Goal: Unclear

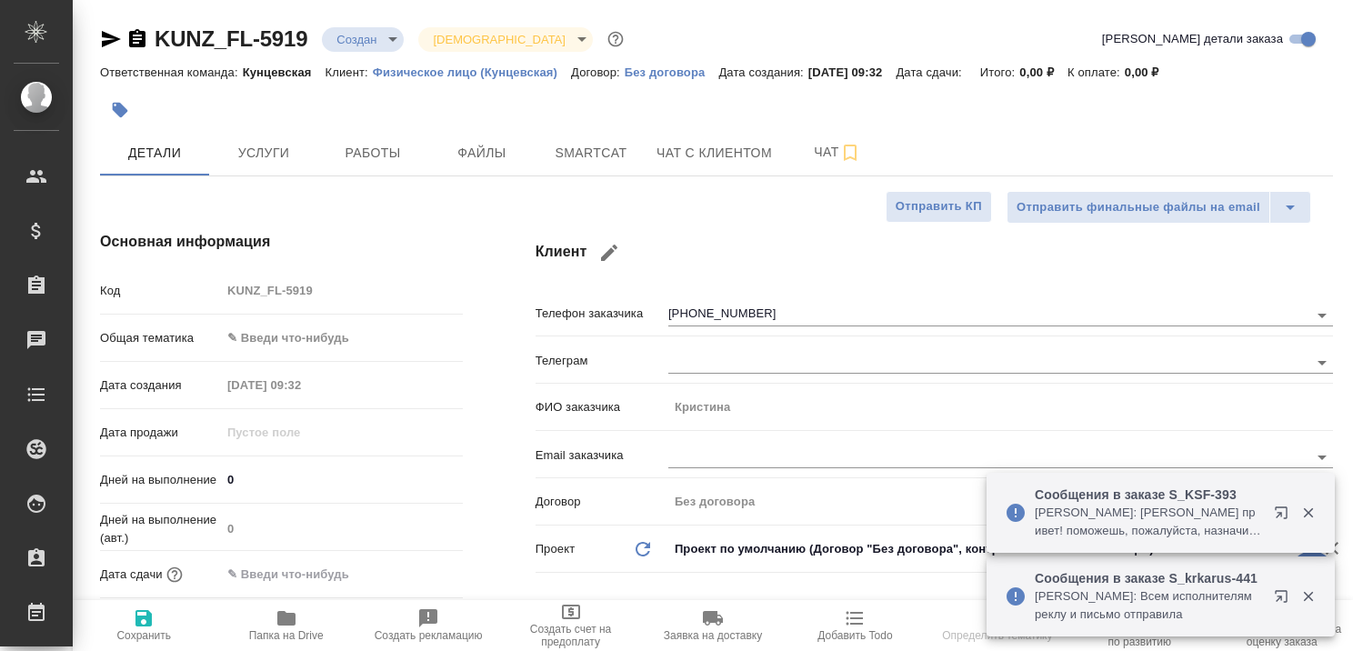
select select "RU"
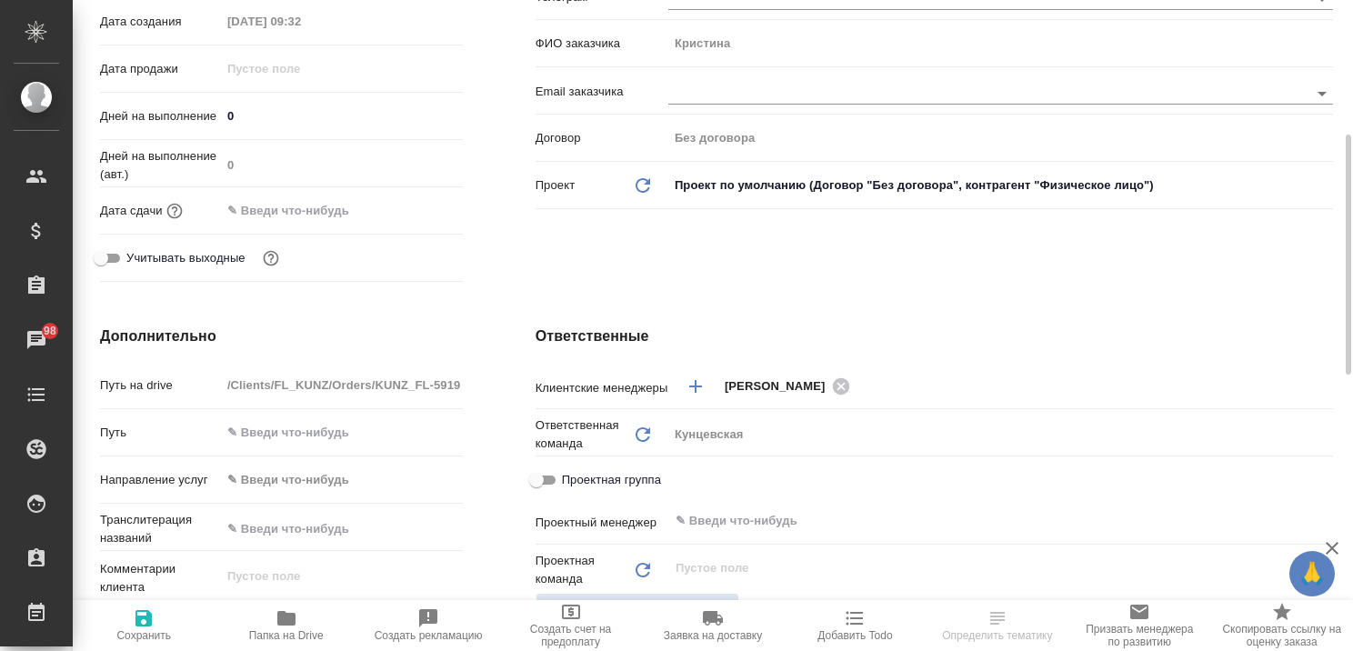
scroll to position [545, 0]
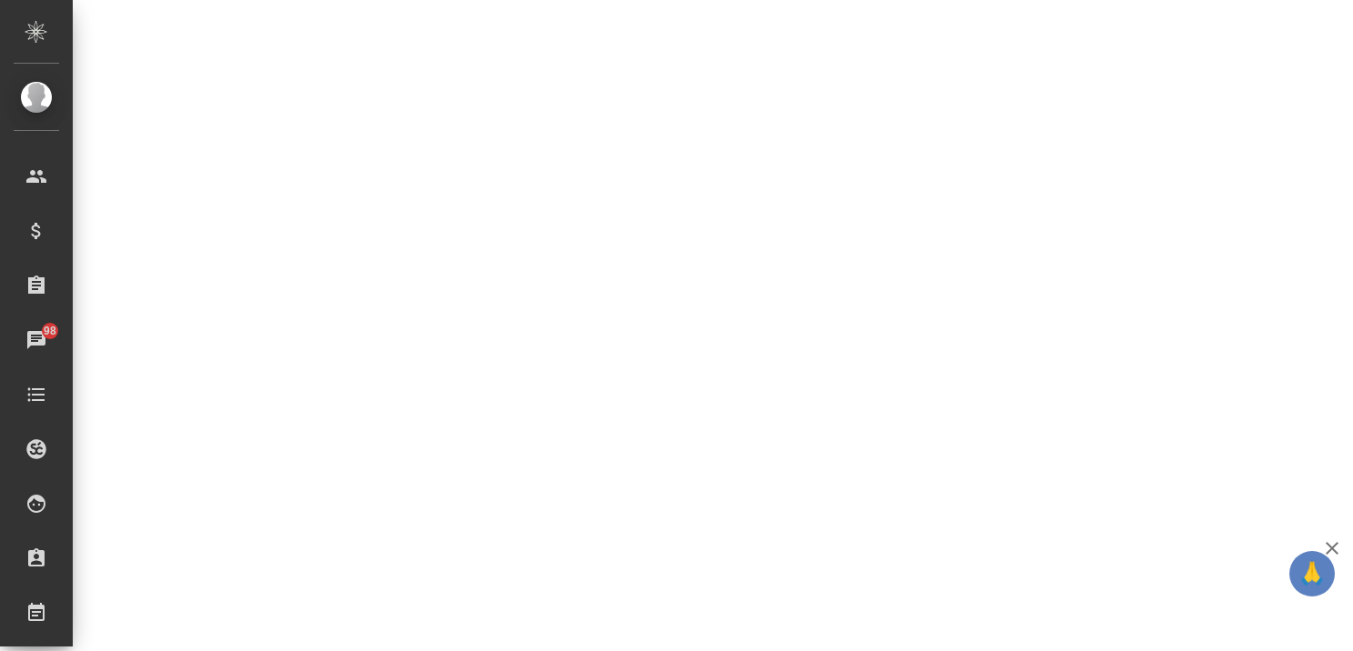
select select "RU"
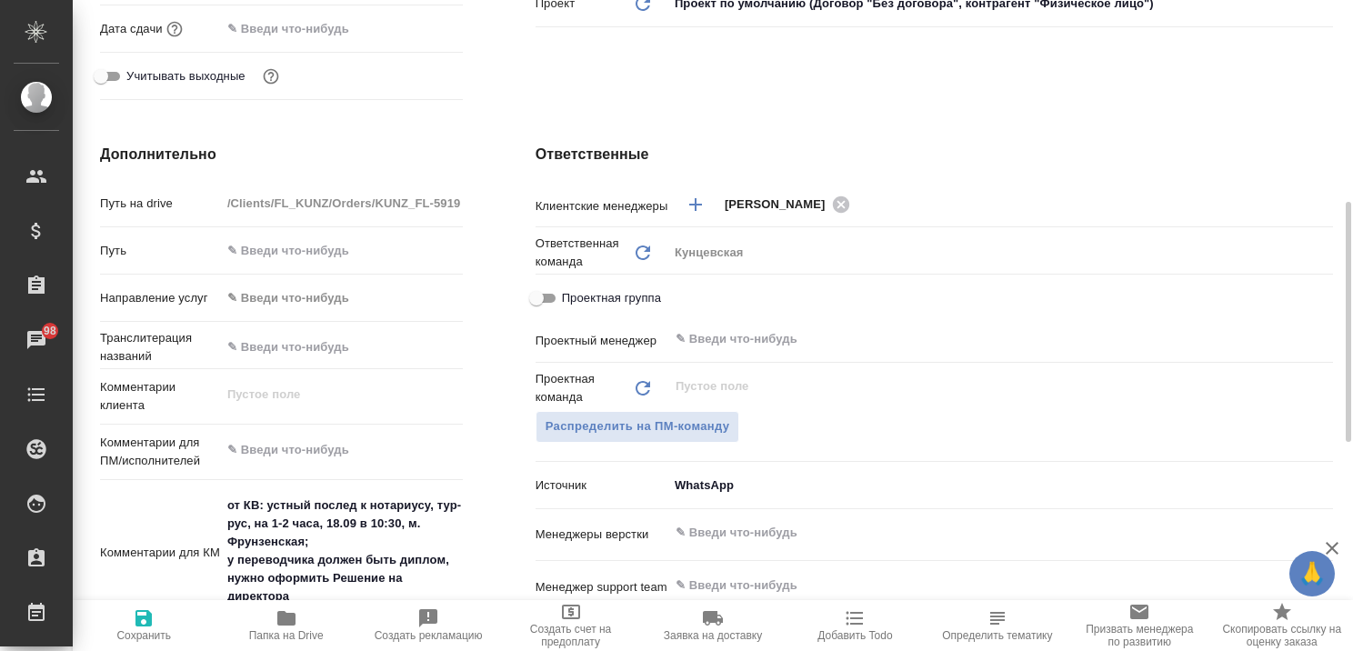
type textarea "x"
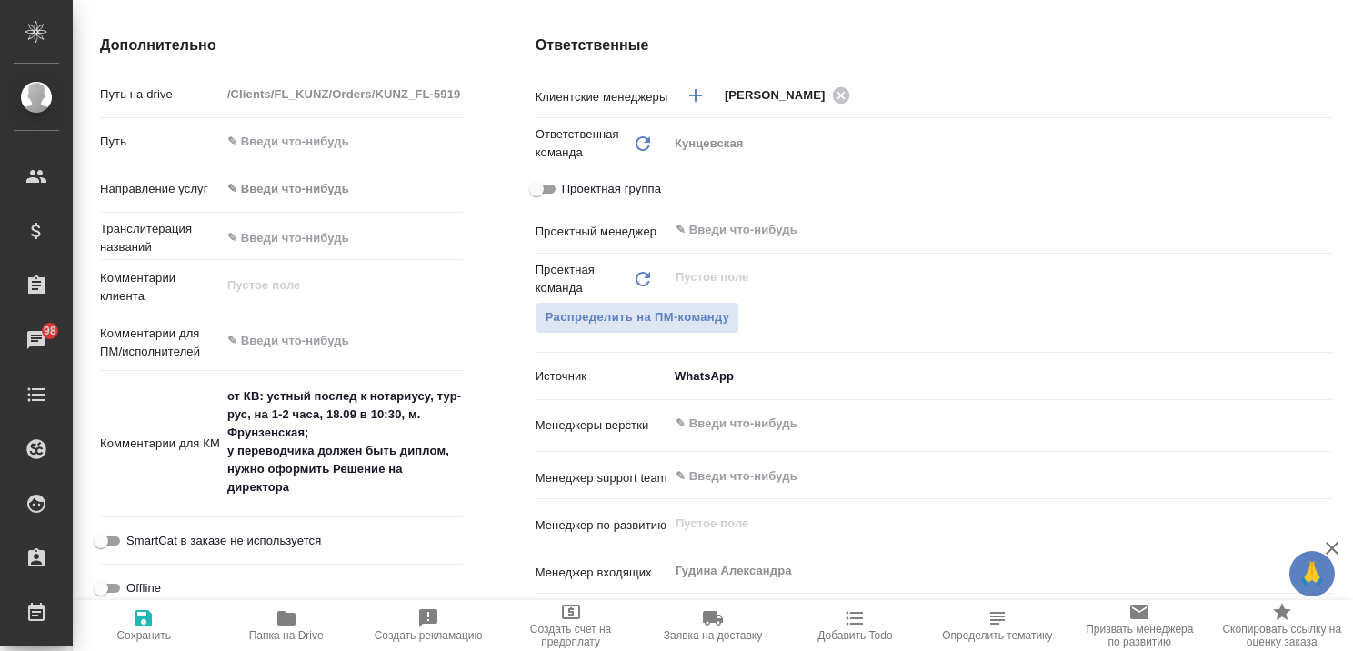
scroll to position [0, 0]
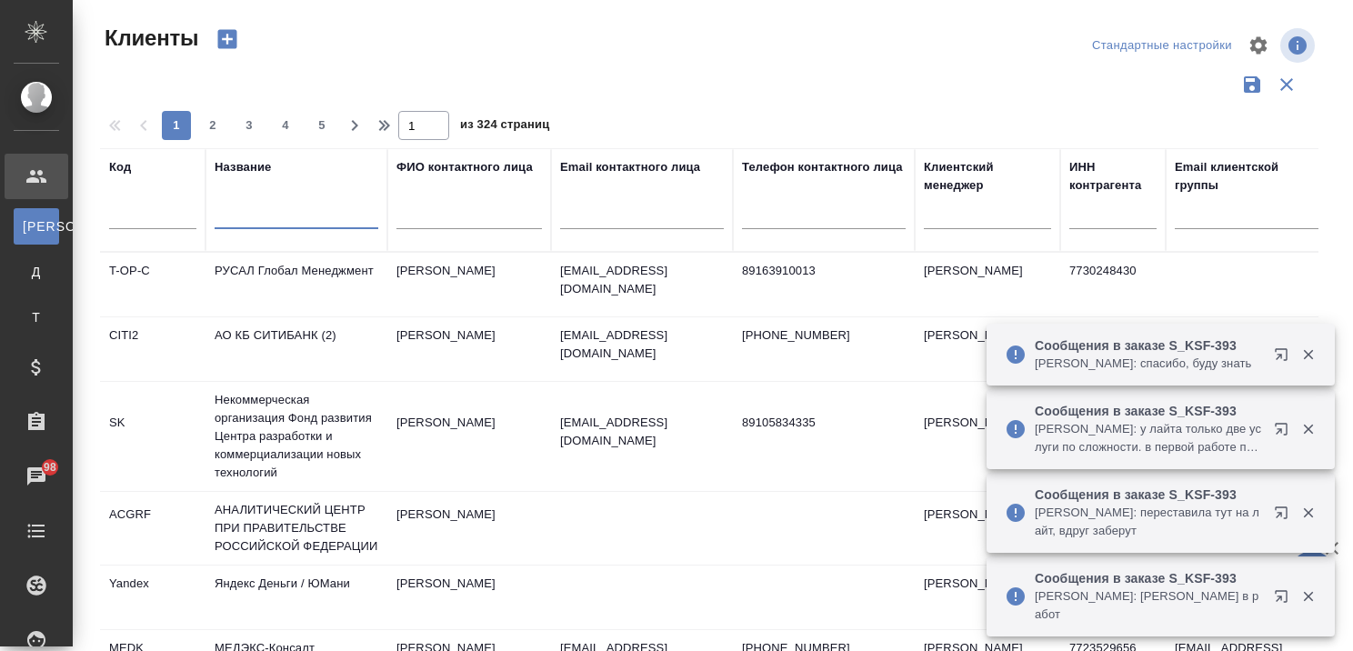
select select "RU"
